Goal: Task Accomplishment & Management: Use online tool/utility

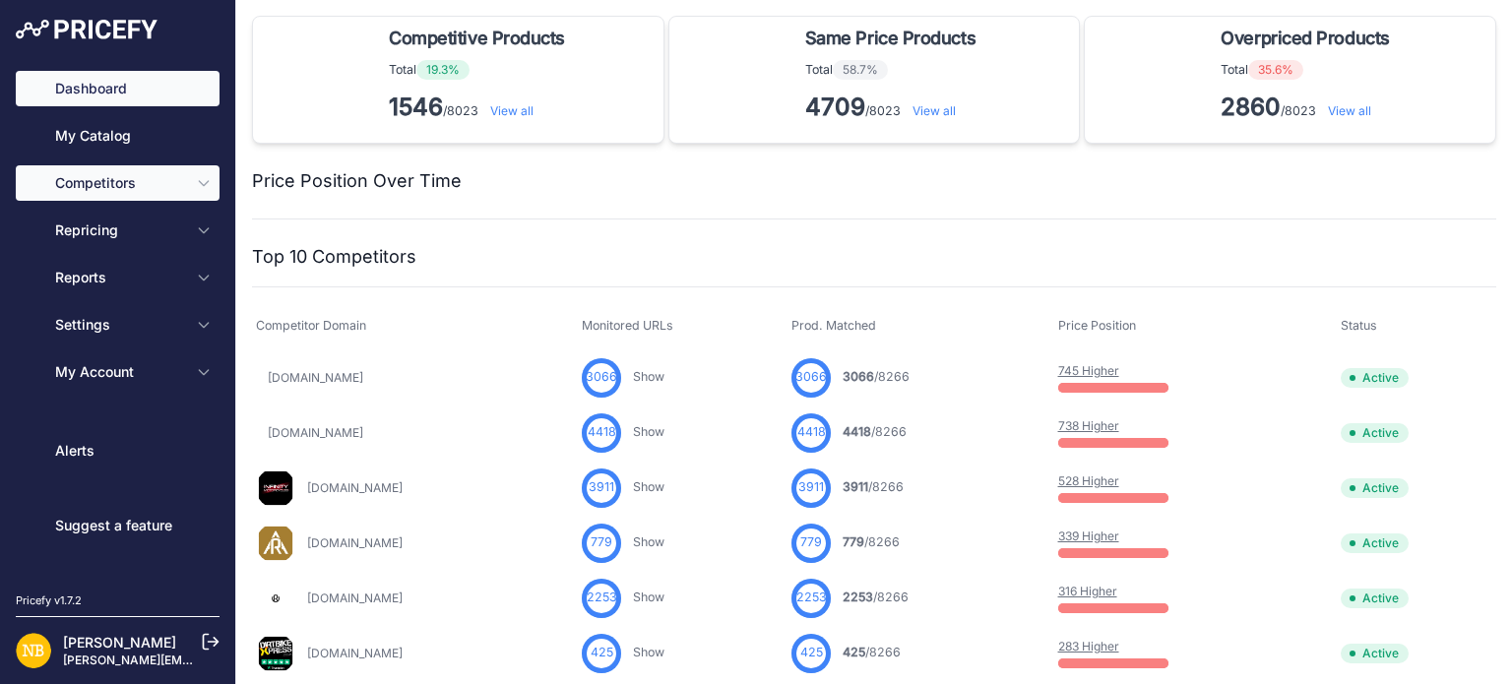
click at [173, 184] on span "Competitors" at bounding box center [119, 183] width 129 height 20
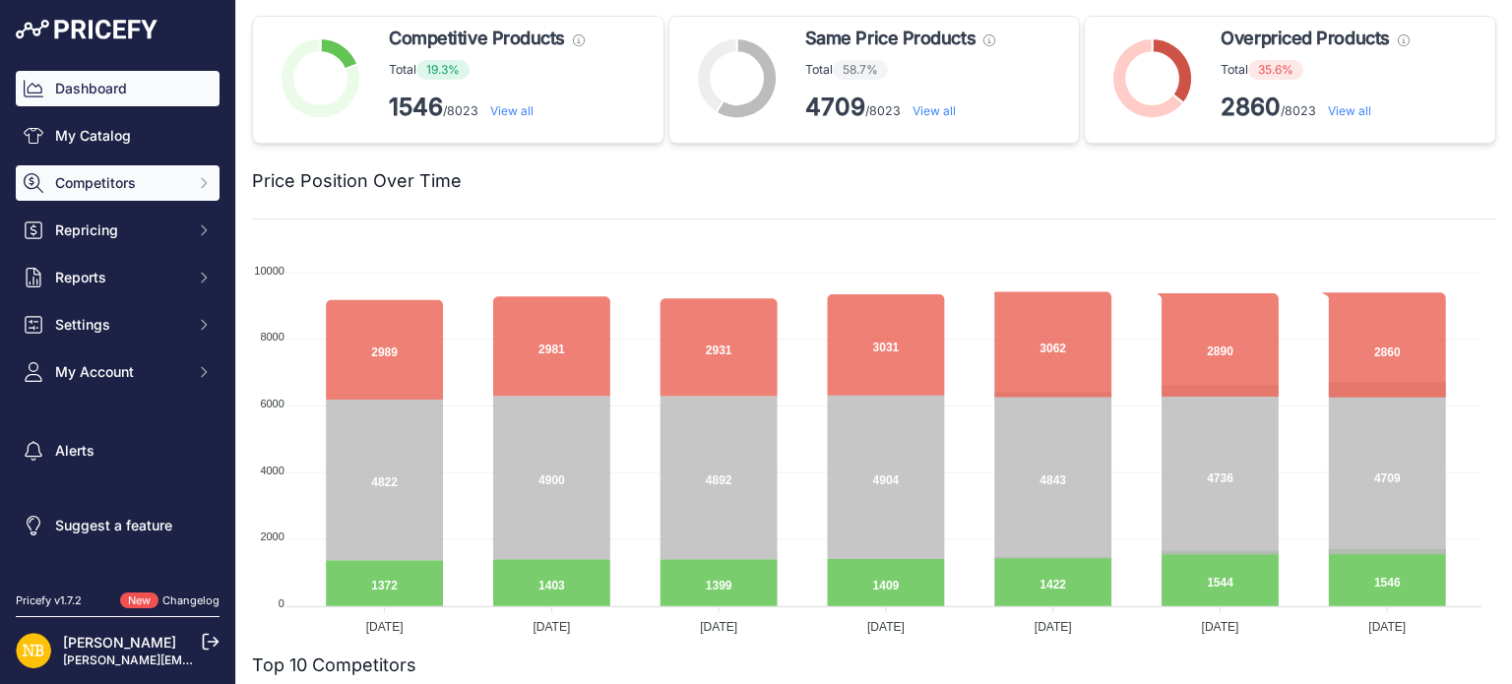
click at [175, 193] on button "Competitors" at bounding box center [118, 182] width 204 height 35
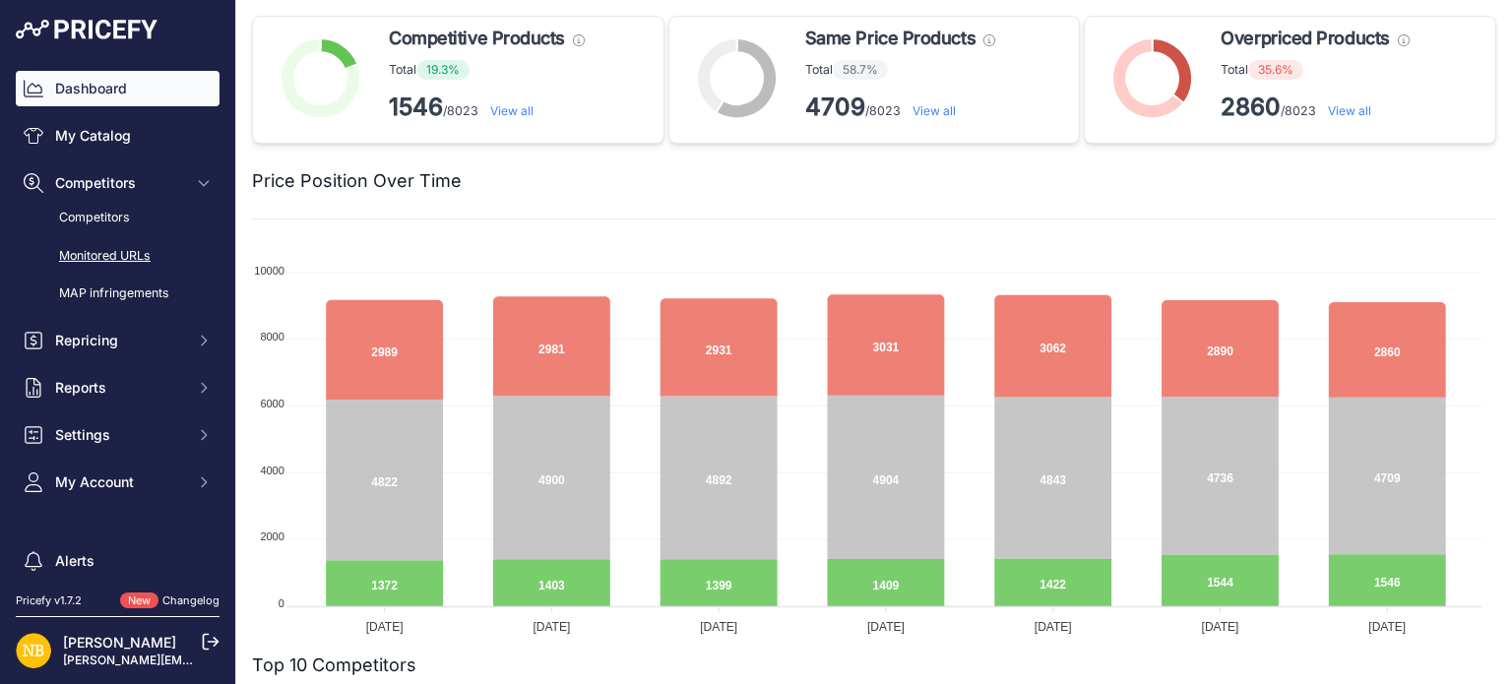
click at [142, 254] on link "Monitored URLs" at bounding box center [118, 256] width 204 height 34
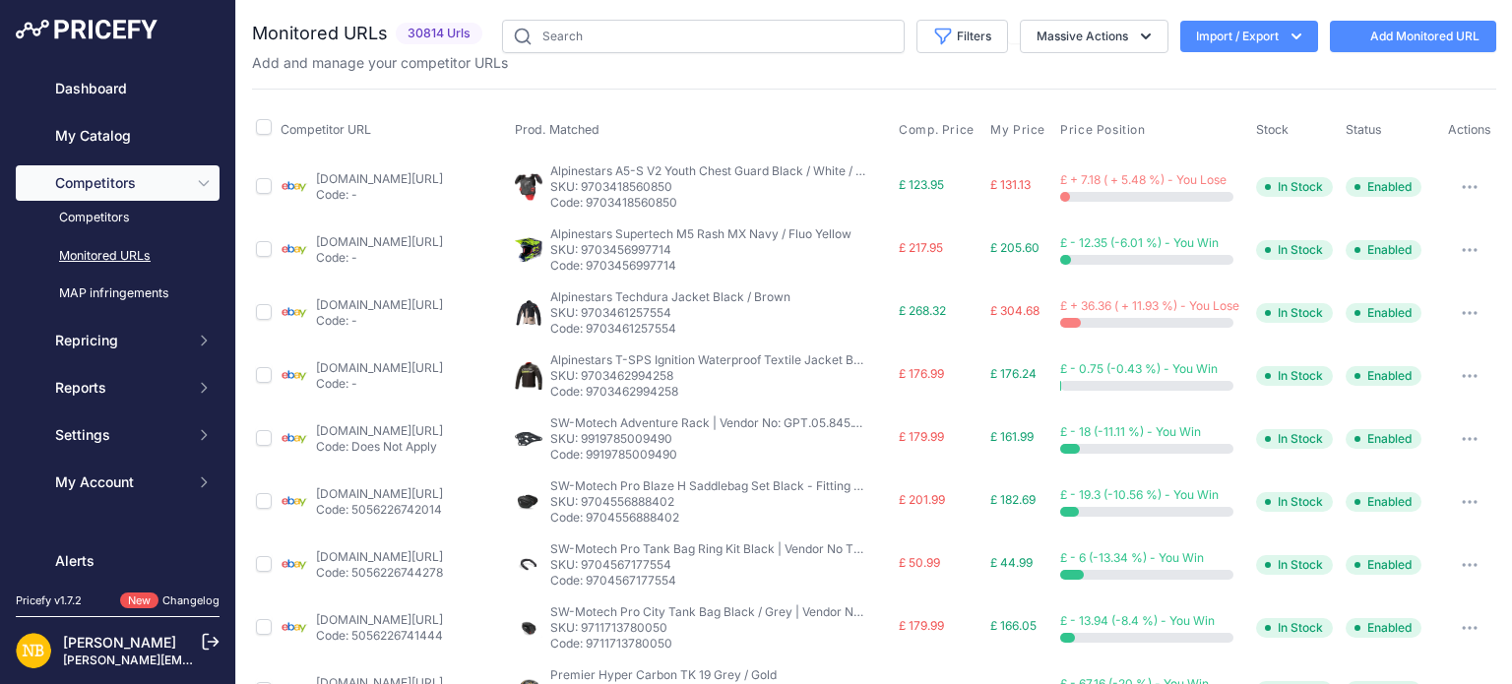
click at [1287, 32] on icon "button" at bounding box center [1297, 37] width 20 height 20
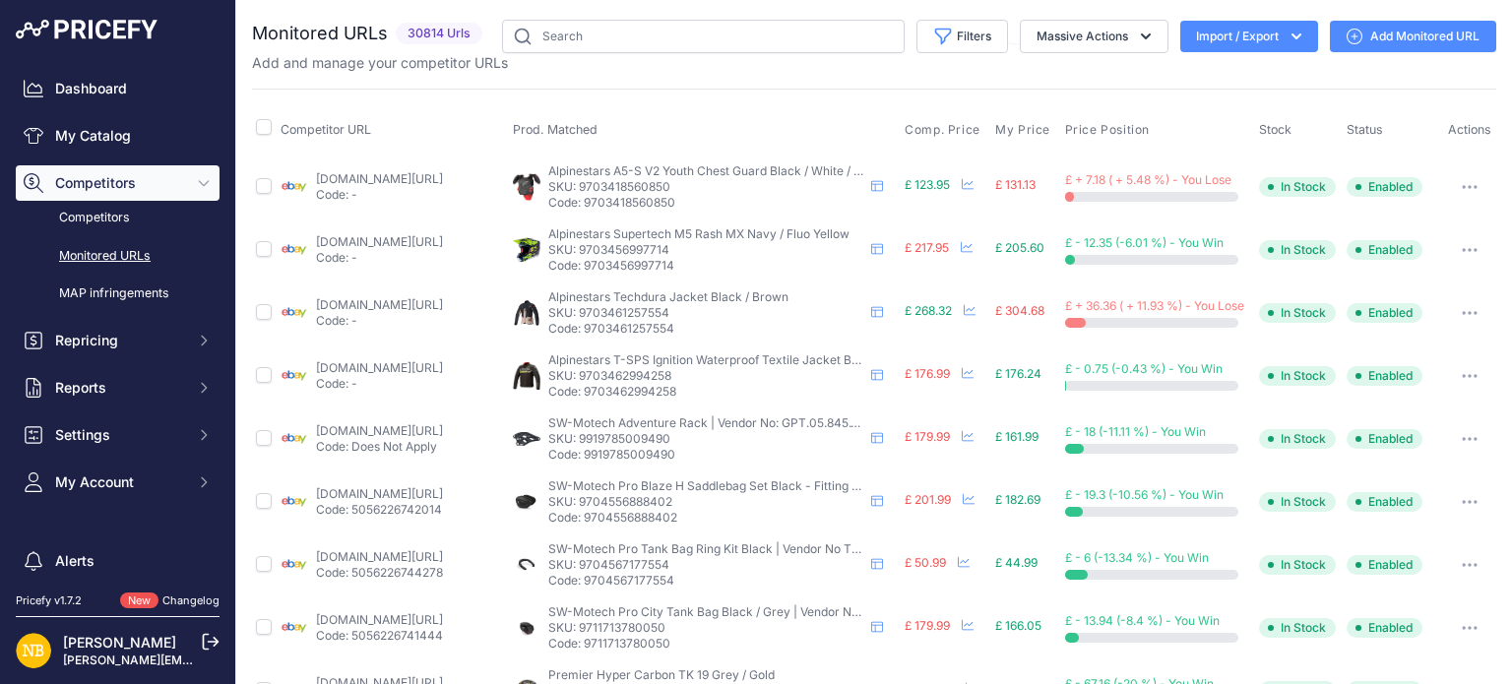
click at [1267, 36] on button "Import / Export" at bounding box center [1249, 37] width 138 height 32
click at [1215, 105] on div "Export" at bounding box center [1248, 112] width 158 height 35
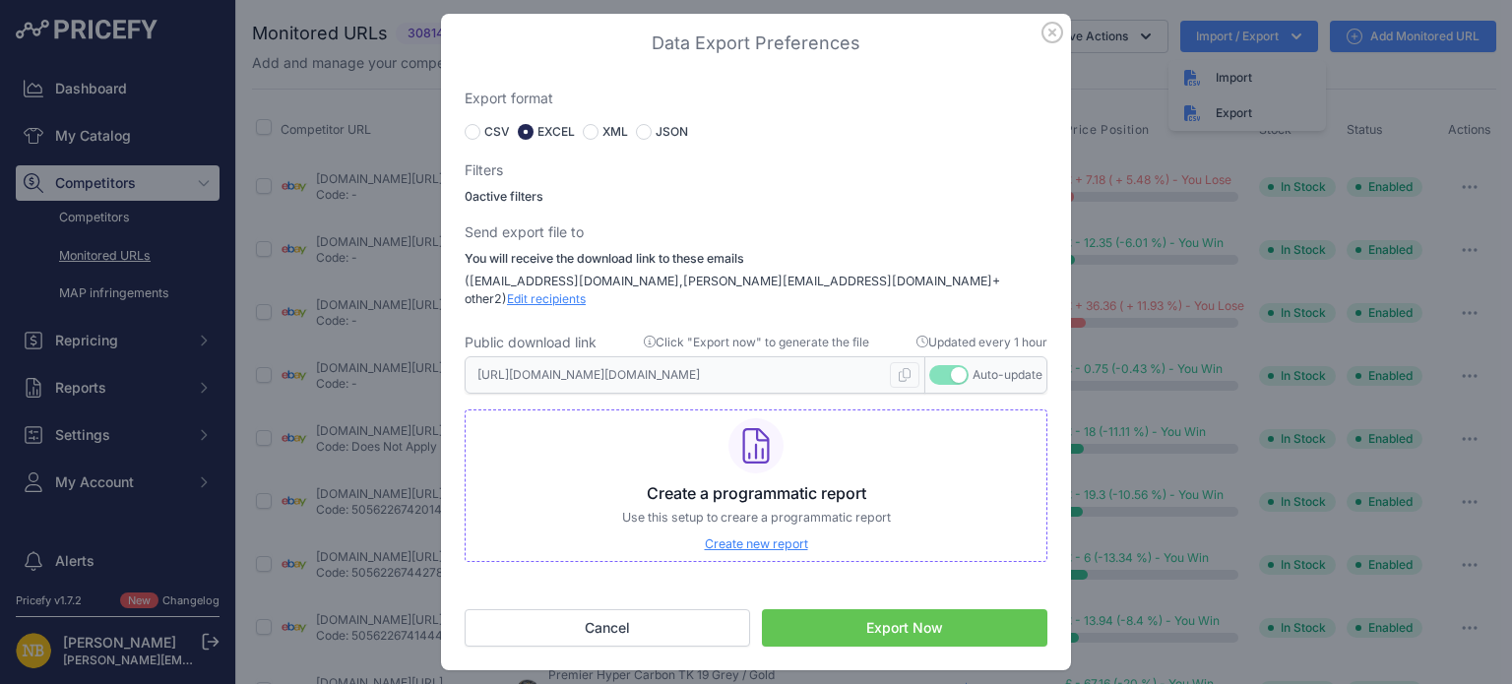
click at [870, 617] on button "Export Now" at bounding box center [904, 627] width 285 height 37
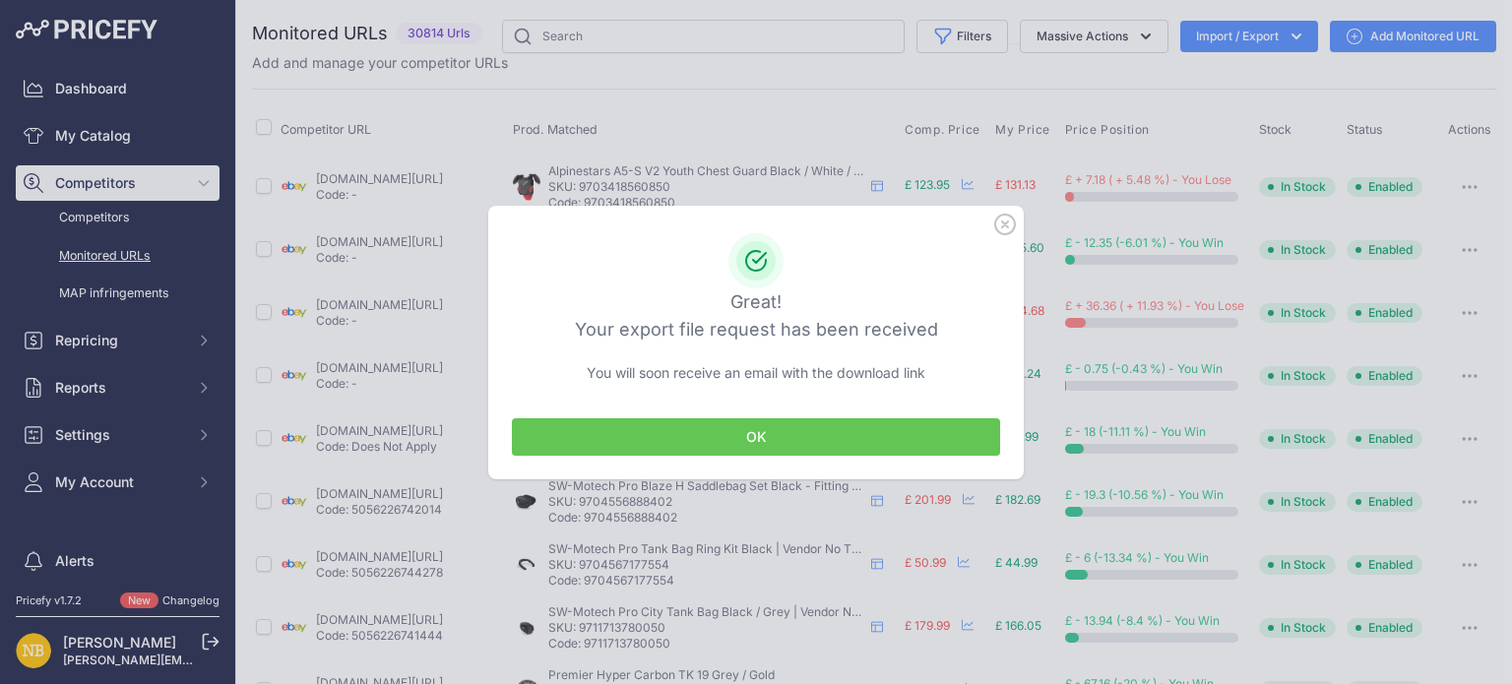
click at [738, 437] on button "OK" at bounding box center [756, 436] width 488 height 37
